Goal: Information Seeking & Learning: Learn about a topic

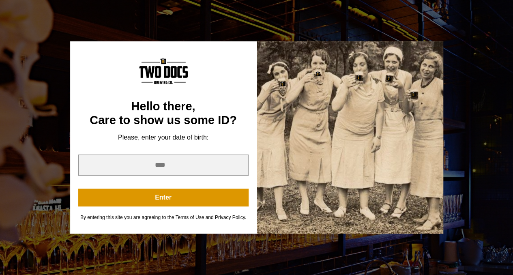
scroll to position [243, 0]
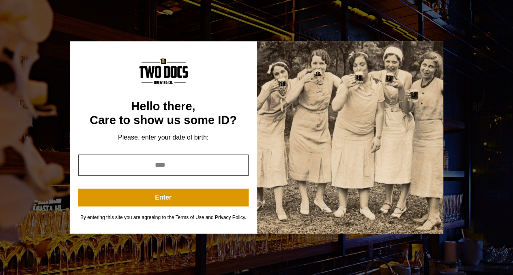
click at [159, 163] on input "year" at bounding box center [163, 164] width 170 height 21
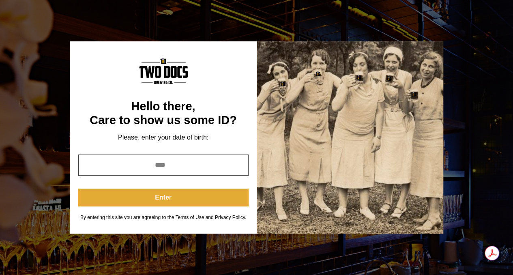
type input "****"
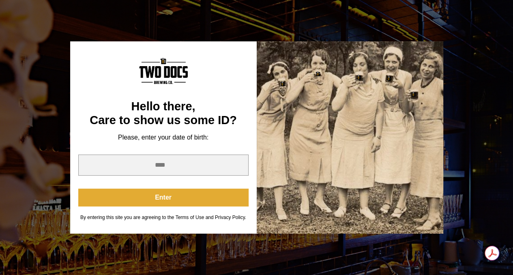
click at [150, 200] on button "Enter" at bounding box center [163, 197] width 170 height 18
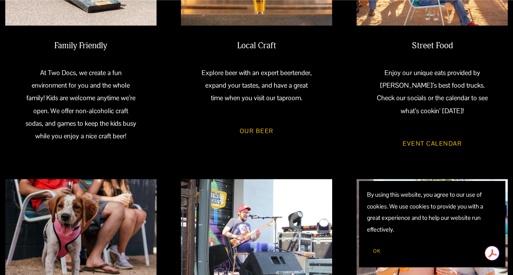
scroll to position [405, 0]
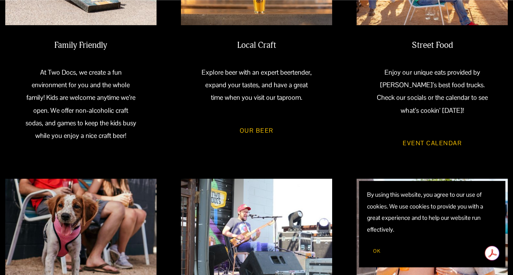
click at [418, 148] on link "Event Calendar" at bounding box center [431, 143] width 83 height 22
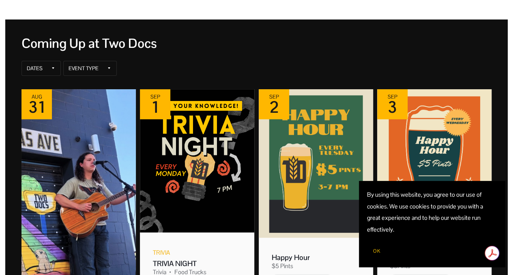
scroll to position [122, 0]
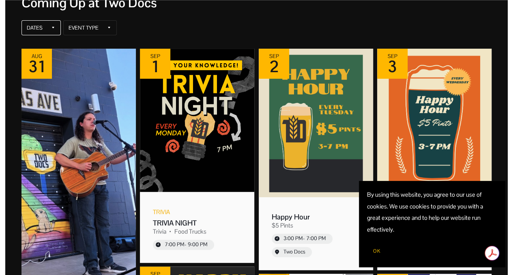
click at [47, 30] on div "Dates" at bounding box center [40, 27] width 39 height 15
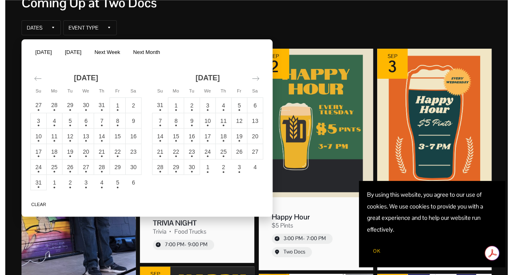
click at [102, 167] on td "28" at bounding box center [102, 166] width 16 height 15
click at [253, 205] on button "Apply" at bounding box center [253, 203] width 24 height 10
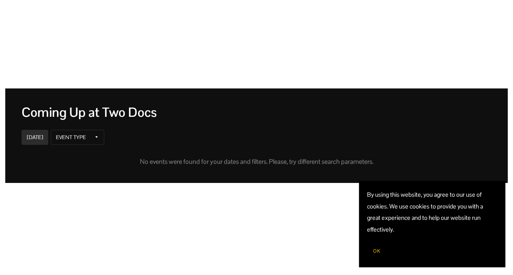
scroll to position [0, 0]
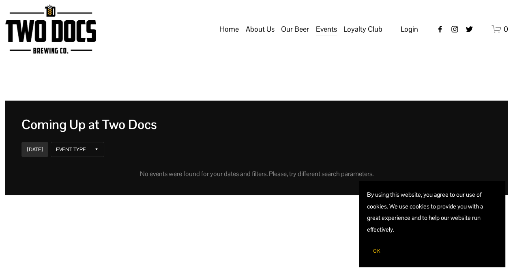
click at [233, 36] on link "Home" at bounding box center [228, 28] width 19 height 15
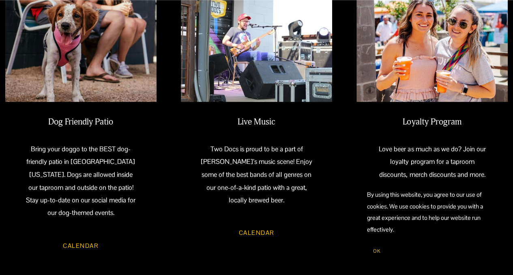
scroll to position [608, 0]
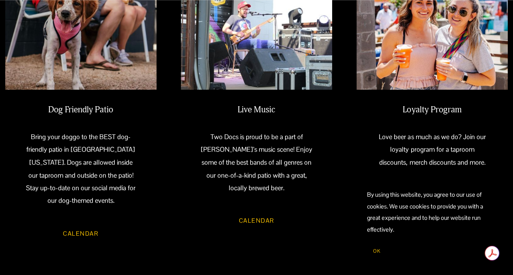
click at [257, 217] on link "Calendar" at bounding box center [257, 220] width 60 height 22
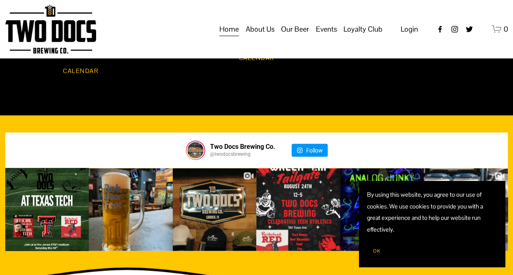
scroll to position [766, 0]
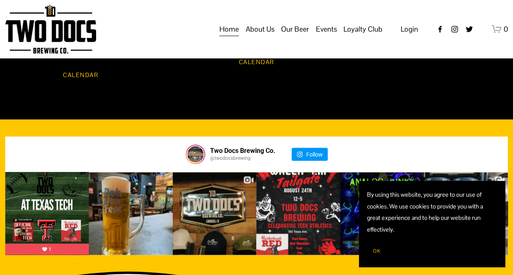
click at [0, 0] on span "Vendors & Musicians" at bounding box center [0, 0] width 0 height 0
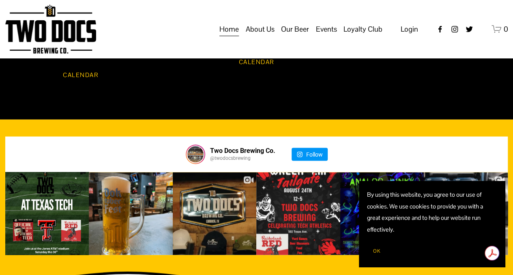
click at [0, 0] on span "Calendar" at bounding box center [0, 0] width 0 height 0
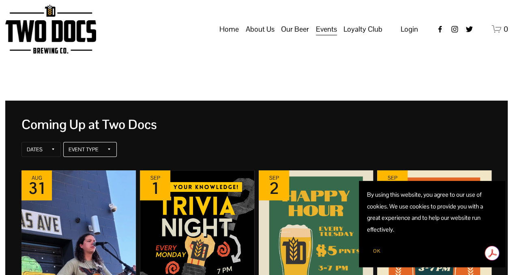
click at [95, 151] on div "Event Type" at bounding box center [84, 149] width 30 height 6
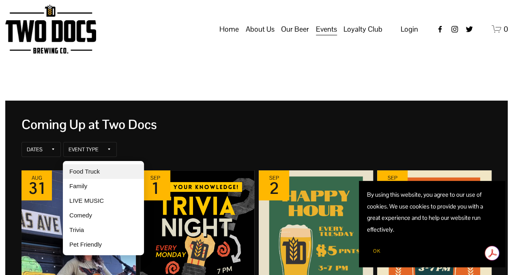
click at [89, 168] on div "Food Truck" at bounding box center [103, 171] width 81 height 15
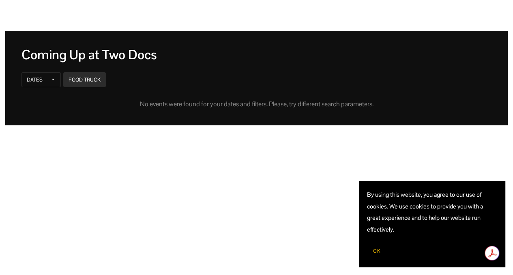
scroll to position [81, 0]
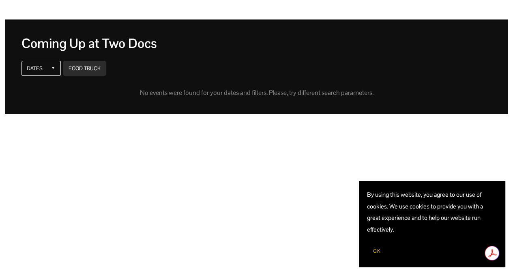
click at [46, 69] on div "Dates" at bounding box center [40, 68] width 39 height 15
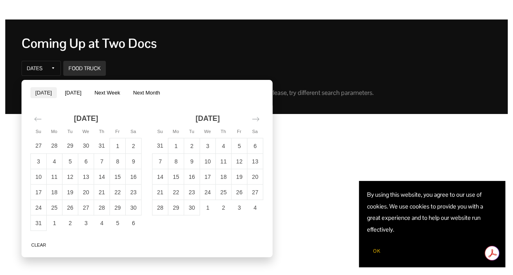
click at [38, 92] on button "Today" at bounding box center [43, 92] width 26 height 11
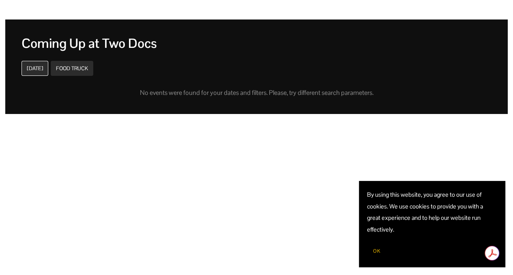
click at [40, 66] on div "Aug 28" at bounding box center [35, 68] width 16 height 6
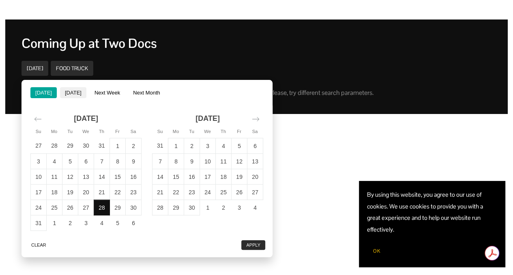
click at [65, 91] on button "Tomorrow" at bounding box center [73, 92] width 26 height 11
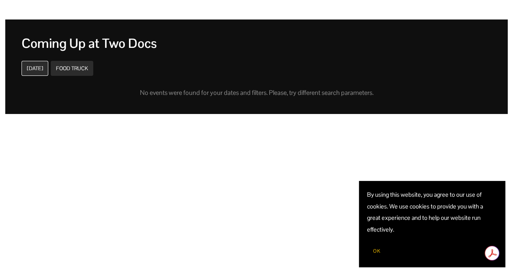
click at [41, 69] on div "Aug 29" at bounding box center [35, 68] width 16 height 6
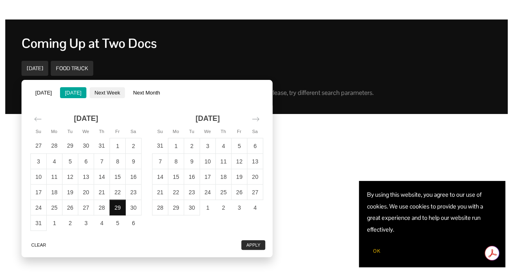
click at [106, 94] on button "Next Week" at bounding box center [107, 92] width 35 height 11
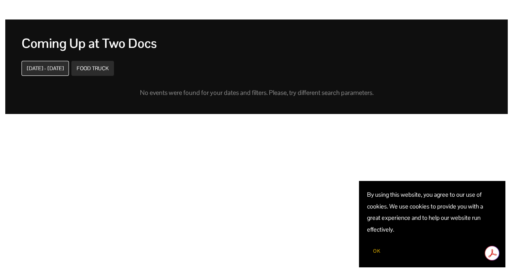
click at [56, 70] on div "Aug 28 - Sep 04" at bounding box center [45, 68] width 37 height 6
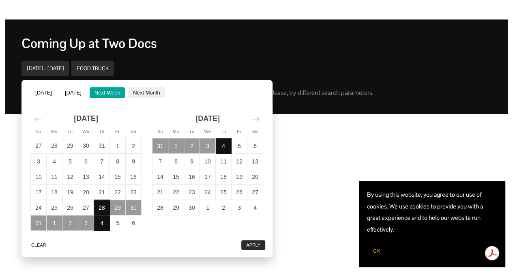
click at [148, 90] on button "Next Month" at bounding box center [146, 92] width 36 height 11
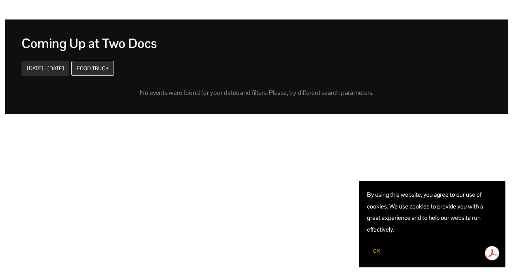
click at [104, 68] on div "Food Truck" at bounding box center [93, 68] width 32 height 6
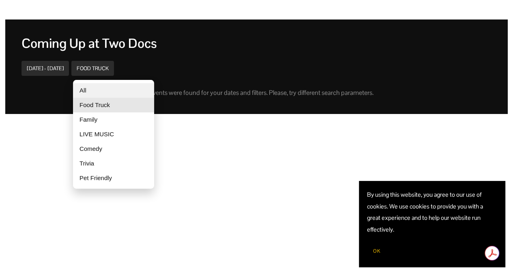
click at [94, 92] on div "All" at bounding box center [113, 90] width 81 height 15
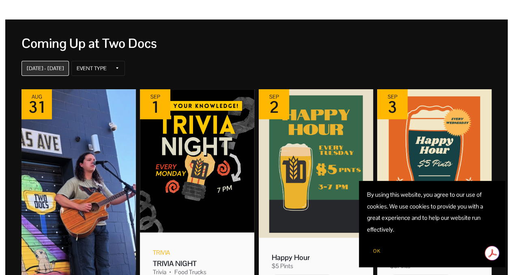
click at [41, 62] on div "Aug 28 - Sep 28" at bounding box center [44, 68] width 47 height 15
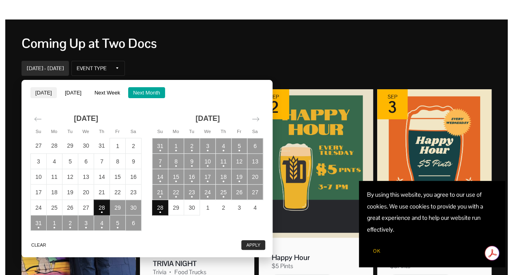
click at [44, 89] on button "Today" at bounding box center [43, 92] width 26 height 11
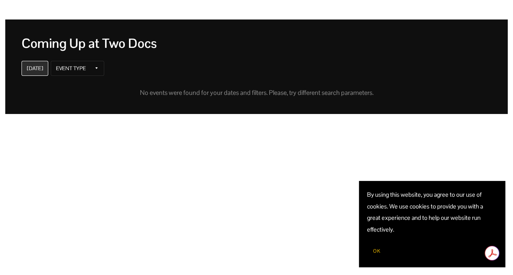
click at [43, 65] on div "Aug 28" at bounding box center [35, 68] width 16 height 6
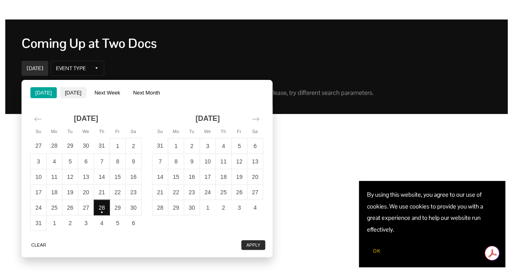
click at [73, 96] on button "Tomorrow" at bounding box center [73, 92] width 26 height 11
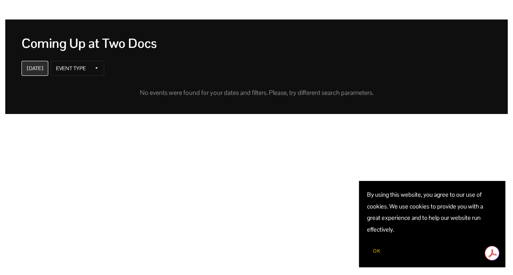
drag, startPoint x: 44, startPoint y: 70, endPoint x: 45, endPoint y: 74, distance: 4.2
click at [43, 70] on div "Aug 29" at bounding box center [35, 68] width 16 height 6
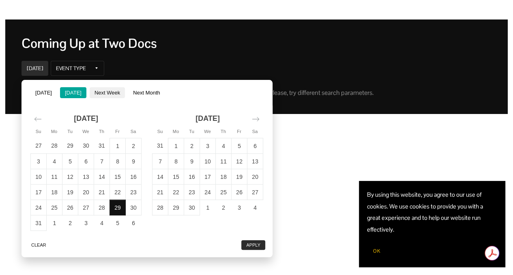
click at [117, 97] on button "Next Week" at bounding box center [107, 92] width 35 height 11
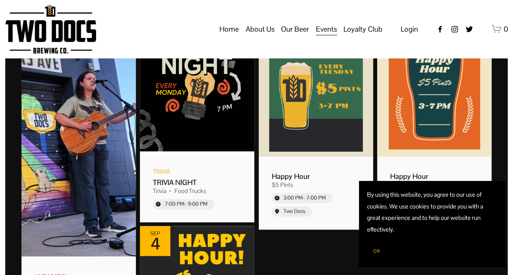
scroll to position [0, 0]
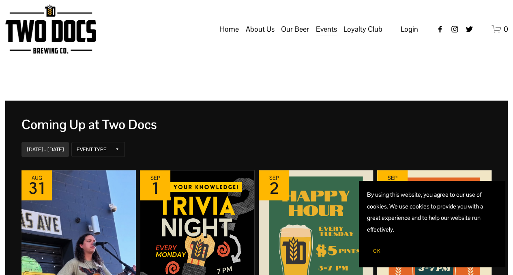
click at [232, 37] on link "Home" at bounding box center [228, 28] width 19 height 15
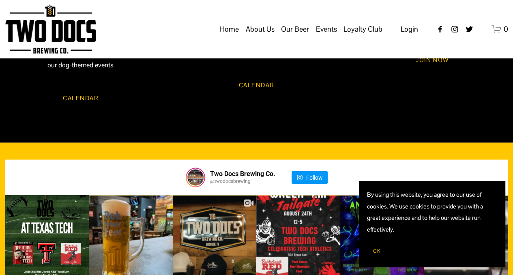
scroll to position [730, 0]
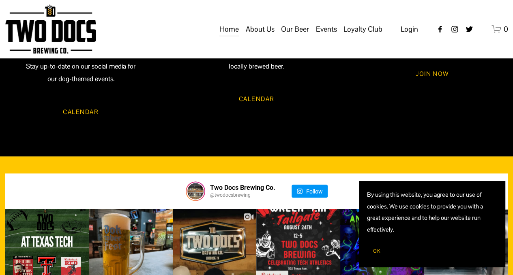
click at [250, 104] on link "Calendar" at bounding box center [257, 98] width 60 height 22
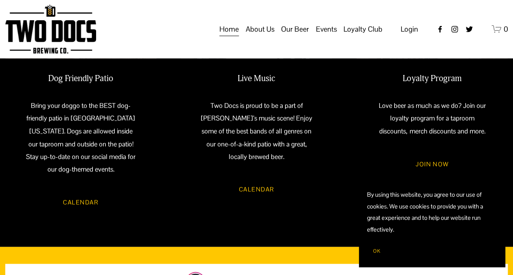
scroll to position [608, 0]
